Goal: Contribute content: Add original content to the website for others to see

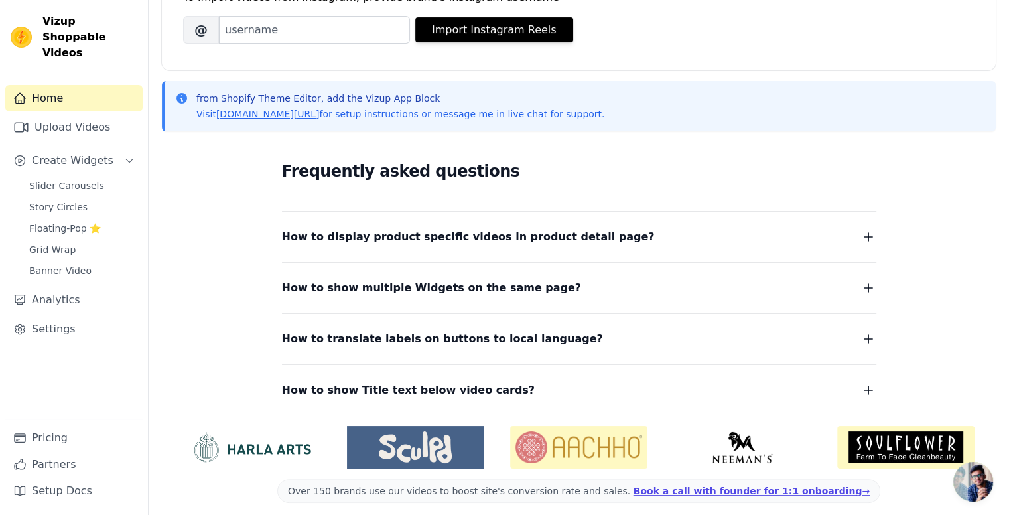
scroll to position [228, 0]
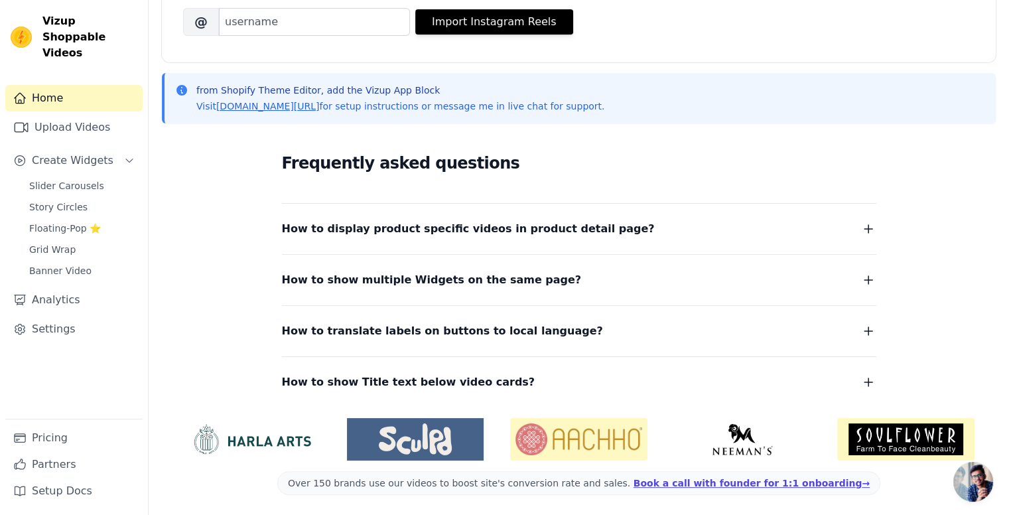
click at [321, 233] on span "How to display product specific videos in product detail page?" at bounding box center [468, 229] width 373 height 19
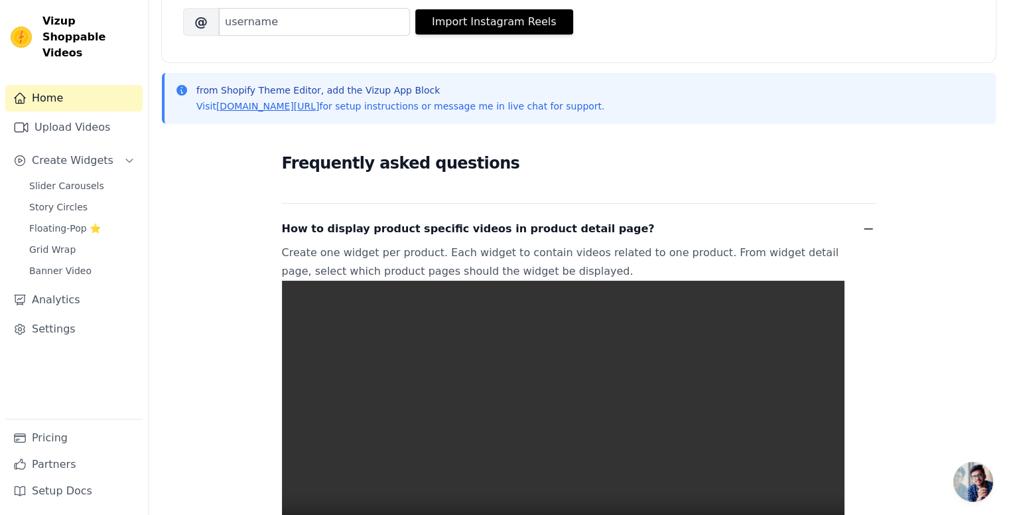
click at [321, 233] on span "How to display product specific videos in product detail page?" at bounding box center [468, 229] width 373 height 19
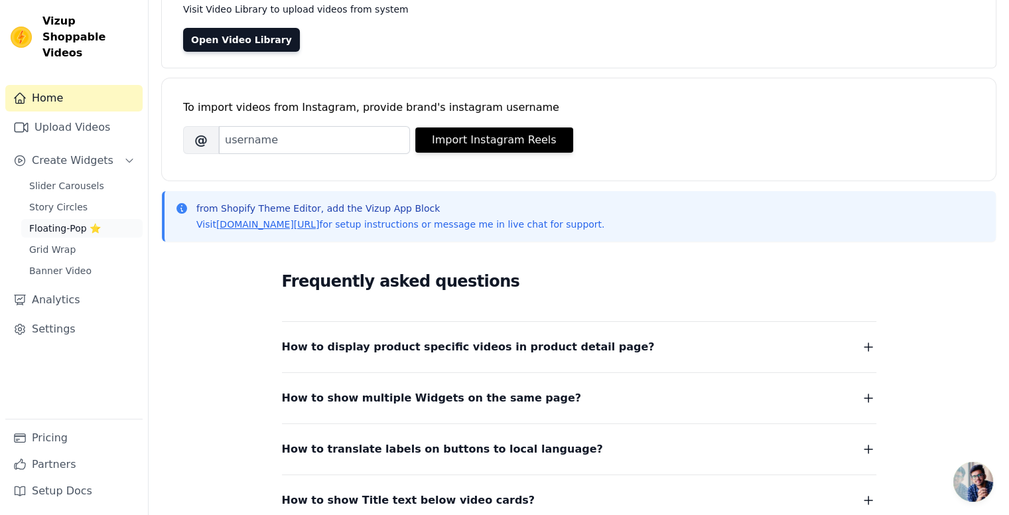
scroll to position [0, 0]
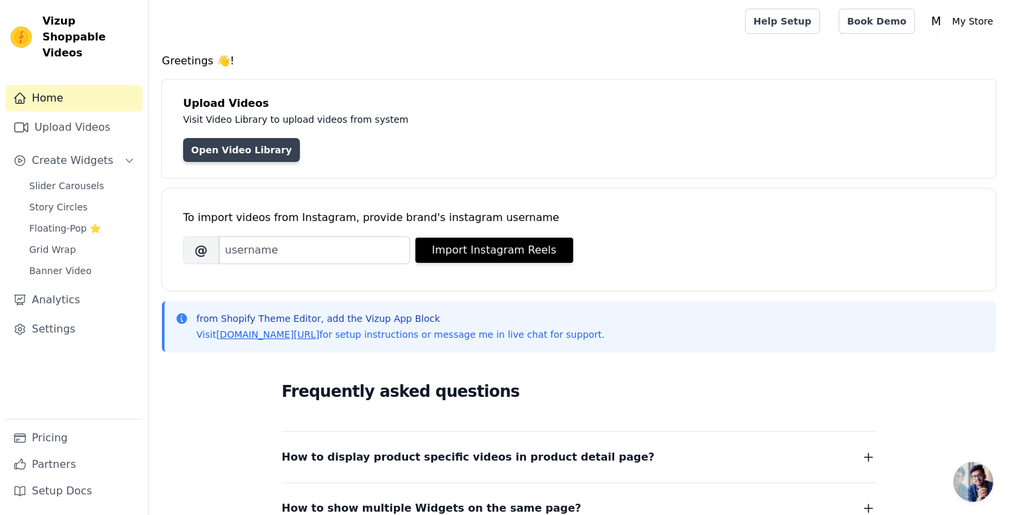
click at [254, 151] on link "Open Video Library" at bounding box center [241, 150] width 117 height 24
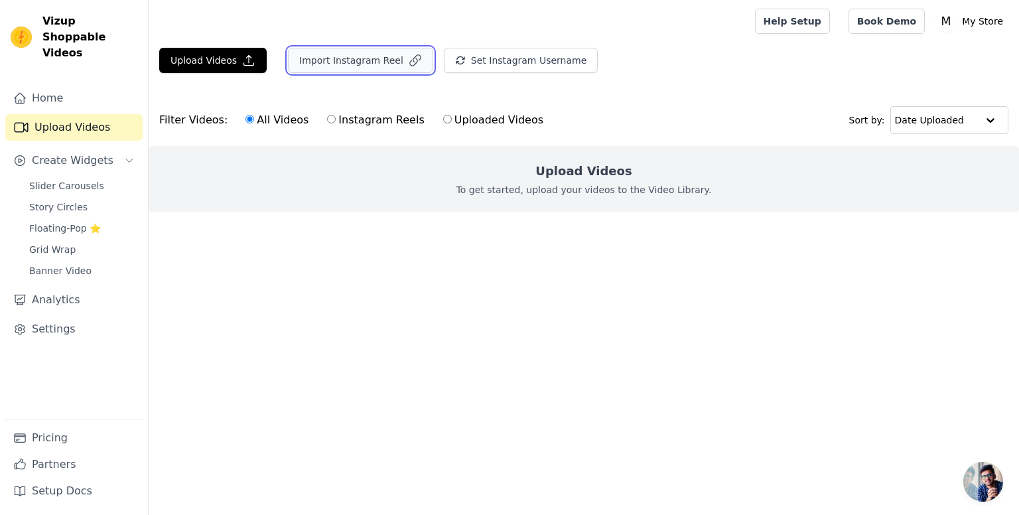
click at [350, 58] on button "Import Instagram Reel" at bounding box center [360, 60] width 145 height 25
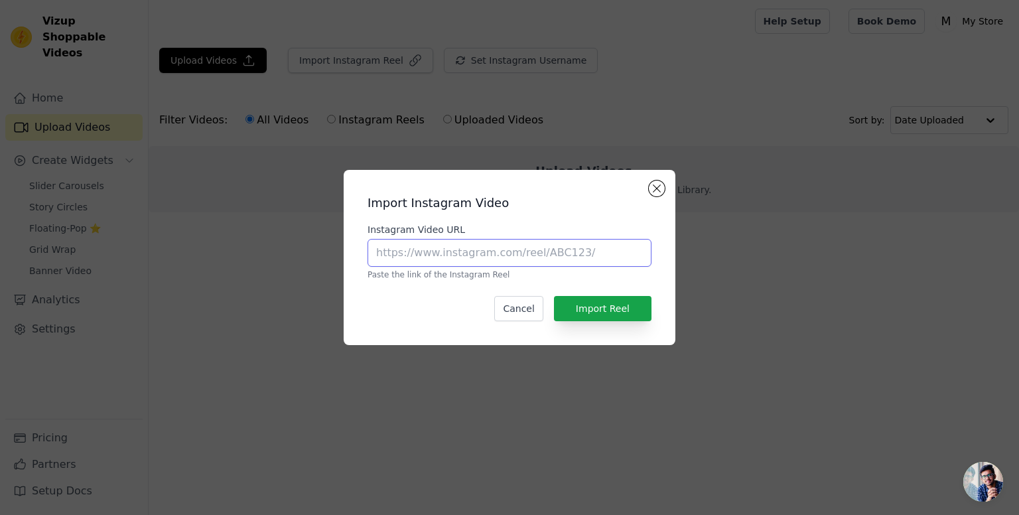
click at [475, 257] on input "Instagram Video URL" at bounding box center [509, 253] width 284 height 28
click at [666, 186] on div "Import Instagram Video Instagram Video URL Paste the link of the Instagram Reel…" at bounding box center [510, 257] width 332 height 175
click at [658, 188] on button "Close modal" at bounding box center [657, 188] width 16 height 16
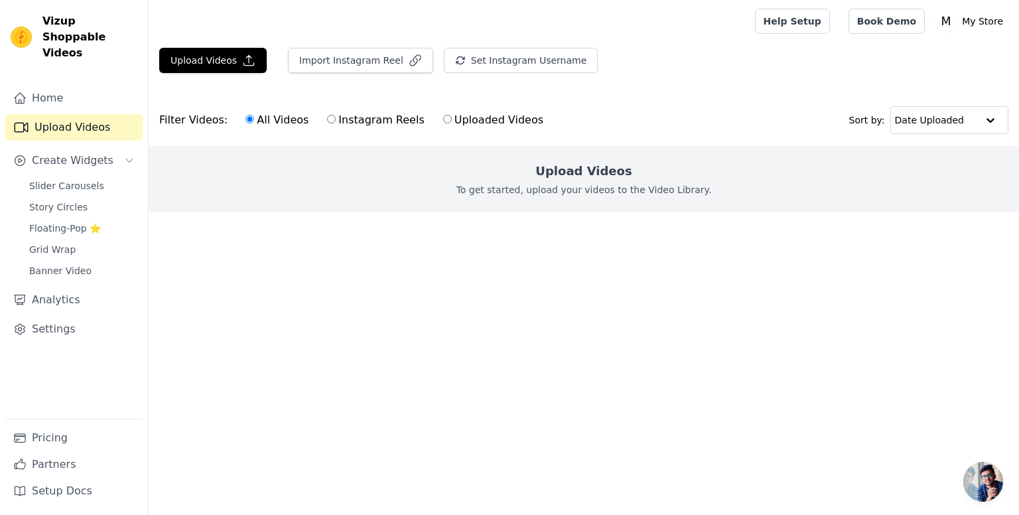
click at [378, 122] on label "Instagram Reels" at bounding box center [375, 119] width 98 height 17
click at [336, 122] on input "Instagram Reels" at bounding box center [331, 119] width 9 height 9
radio input "true"
click at [374, 60] on button "Import Instagram Reel" at bounding box center [360, 60] width 145 height 25
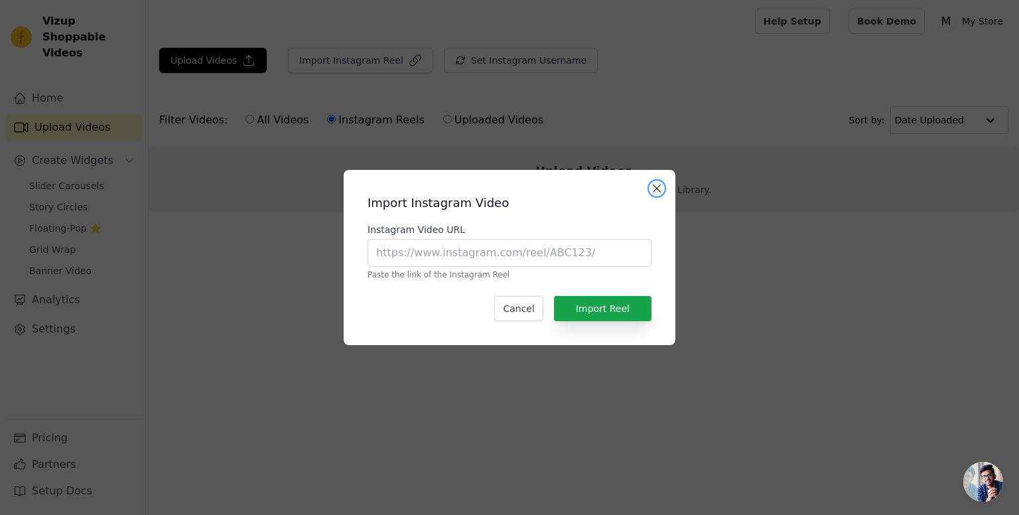
click at [661, 182] on button "Close modal" at bounding box center [657, 188] width 16 height 16
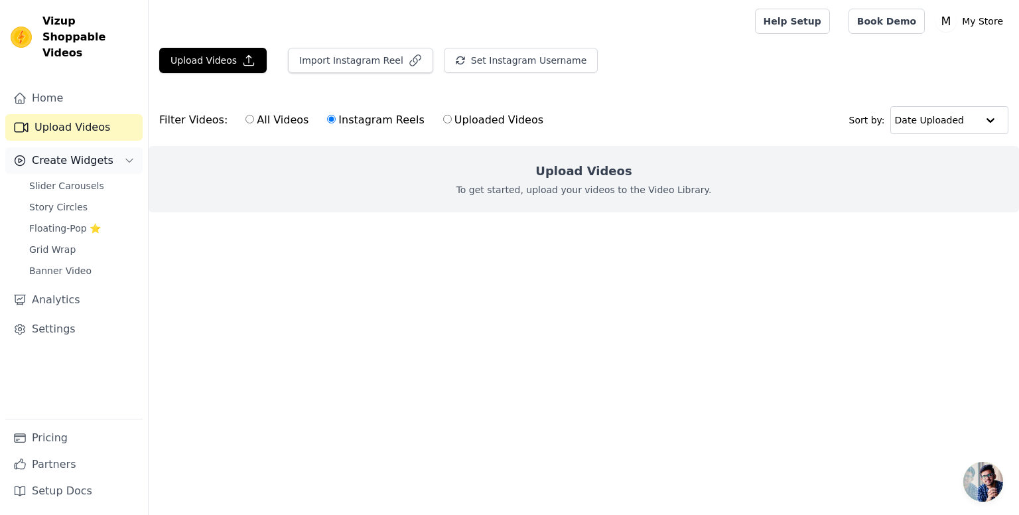
click at [100, 153] on span "Create Widgets" at bounding box center [73, 161] width 82 height 16
click at [106, 147] on button "Create Widgets" at bounding box center [73, 160] width 137 height 27
click at [340, 54] on button "Import Instagram Reel" at bounding box center [360, 60] width 145 height 25
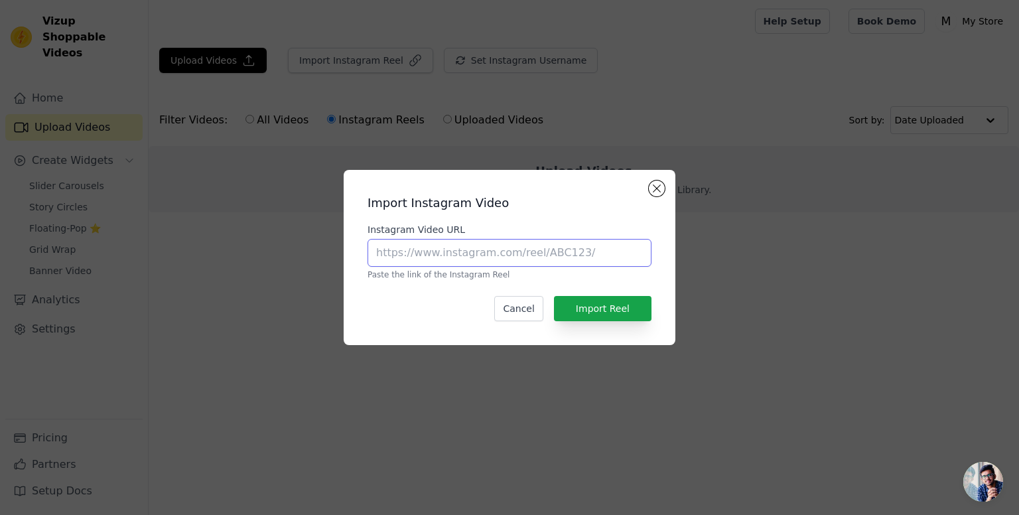
drag, startPoint x: 514, startPoint y: 249, endPoint x: 527, endPoint y: 255, distance: 13.9
click at [515, 249] on input "Instagram Video URL" at bounding box center [509, 253] width 284 height 28
paste input "https://www.instagram.com/reels/DLZ4CZqy9O2/"
type input "https://www.instagram.com/reels/DLZ4CZqy9O2/"
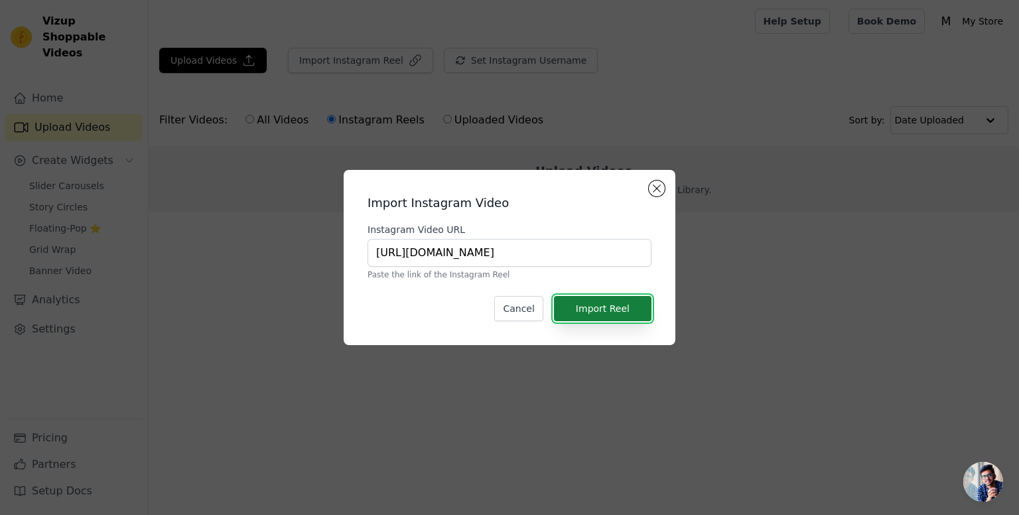
click at [594, 308] on button "Import Reel" at bounding box center [602, 308] width 97 height 25
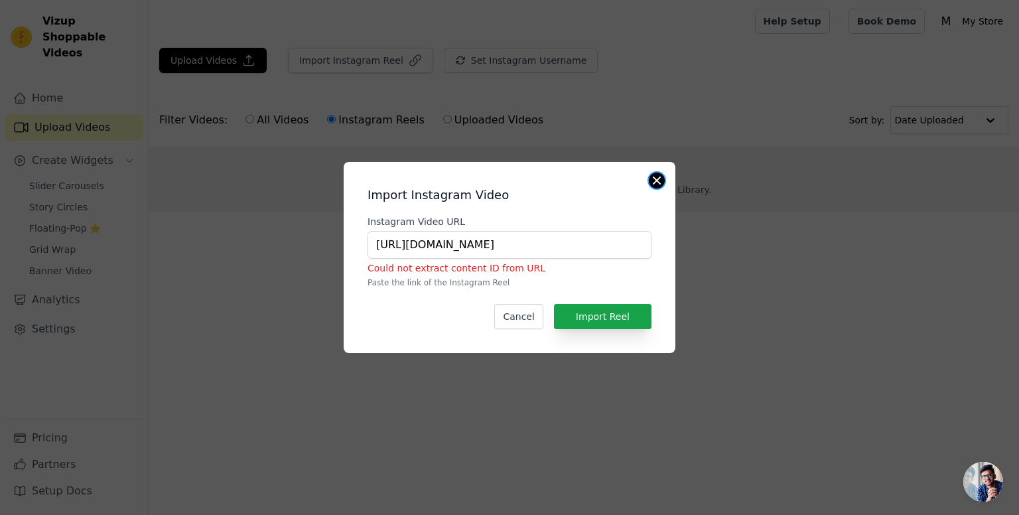
click at [661, 177] on button "Close modal" at bounding box center [657, 180] width 16 height 16
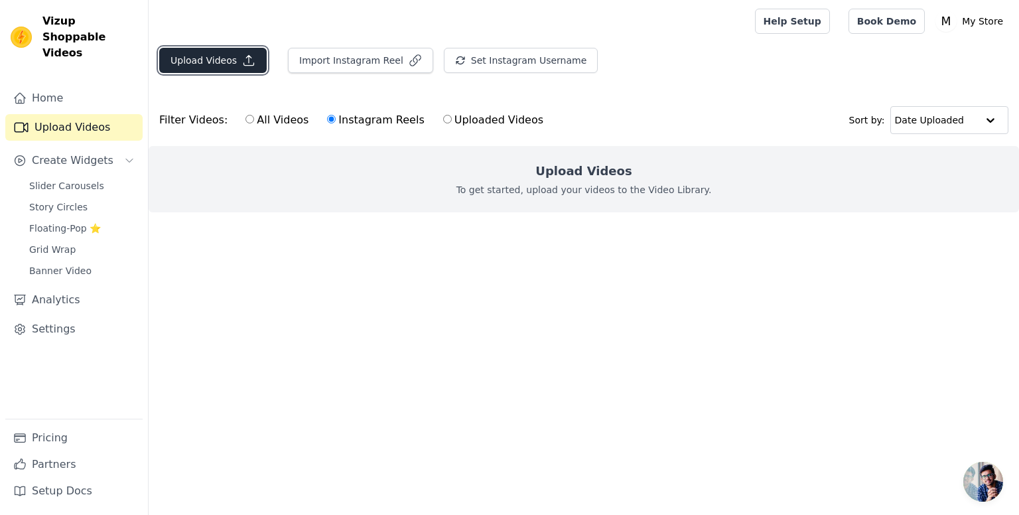
click at [200, 56] on button "Upload Videos" at bounding box center [212, 60] width 107 height 25
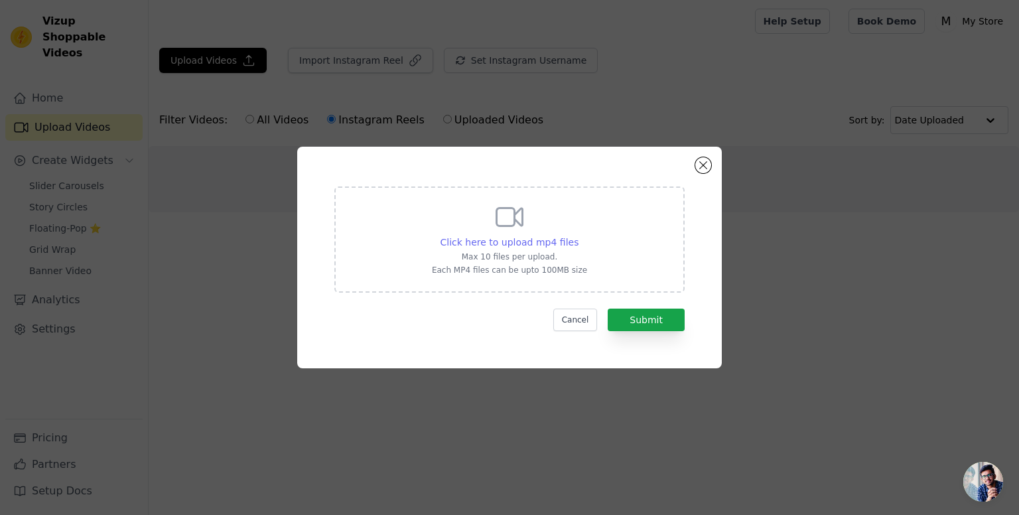
click at [537, 245] on span "Click here to upload mp4 files" at bounding box center [509, 242] width 139 height 11
click at [578, 235] on input "Click here to upload mp4 files Max 10 files per upload. Each MP4 files can be u…" at bounding box center [578, 235] width 1 height 1
type input "C:\fakepath\Clean shave.mp4"
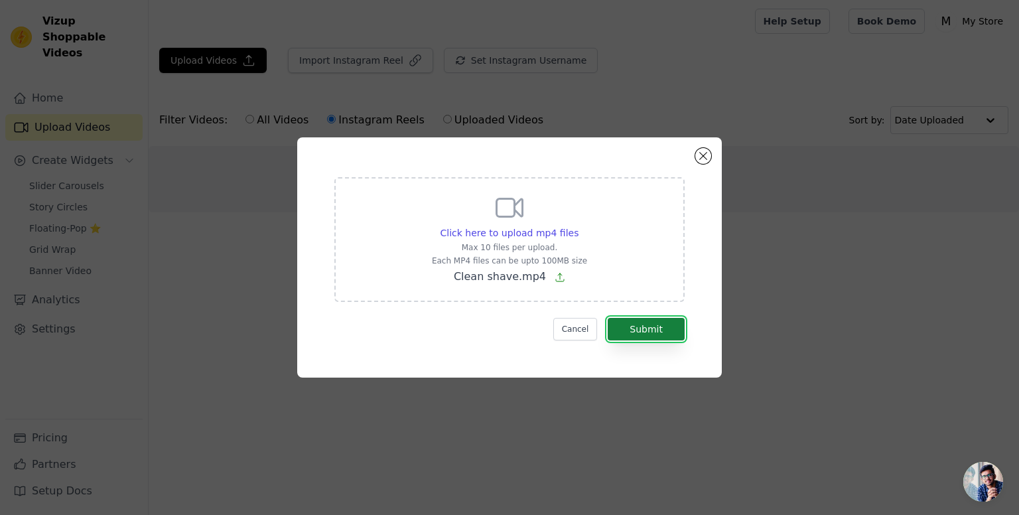
click at [647, 324] on button "Submit" at bounding box center [646, 329] width 77 height 23
click at [663, 335] on button "Submit" at bounding box center [646, 329] width 77 height 23
click at [656, 330] on button "Submit" at bounding box center [646, 329] width 77 height 23
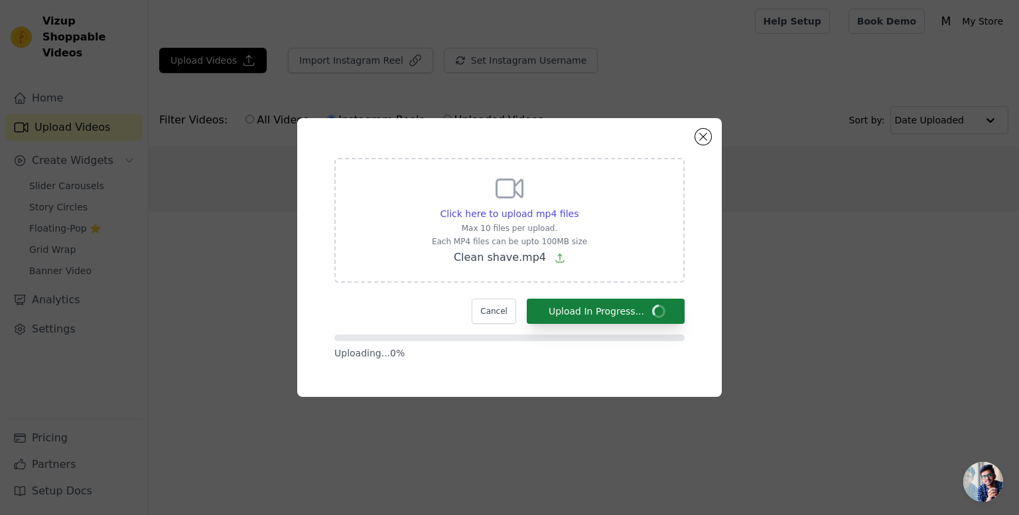
click at [656, 330] on form "Click here to upload mp4 files Max 10 files per upload. Each MP4 files can be u…" at bounding box center [509, 259] width 350 height 202
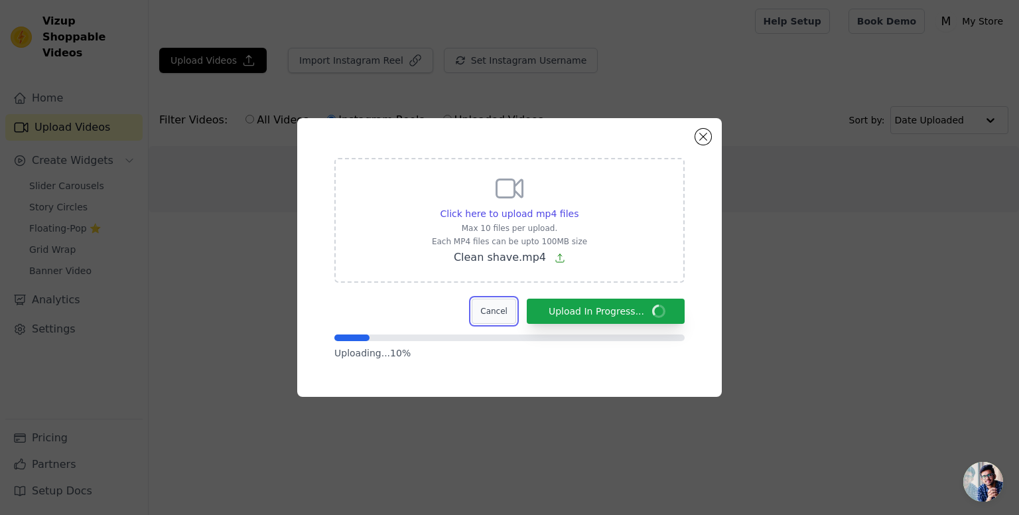
click at [507, 314] on button "Cancel" at bounding box center [494, 310] width 44 height 25
